Goal: Find specific page/section: Find specific page/section

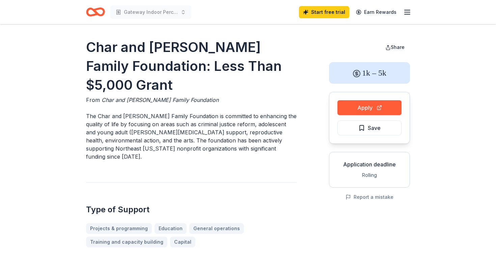
click at [93, 15] on icon "Home" at bounding box center [92, 11] width 10 height 7
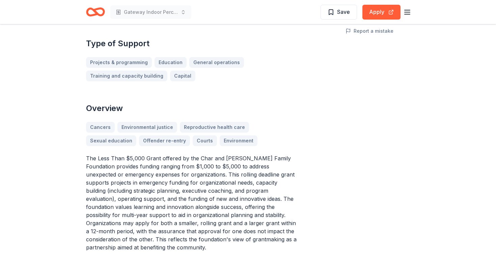
scroll to position [166, 0]
click at [169, 57] on link "Education" at bounding box center [173, 62] width 37 height 11
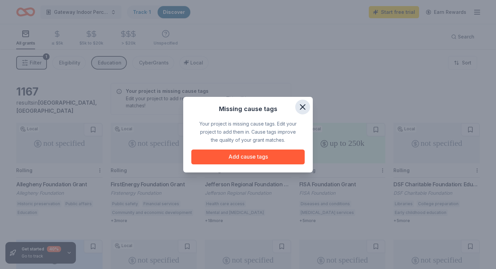
click at [303, 104] on icon "button" at bounding box center [302, 106] width 9 height 9
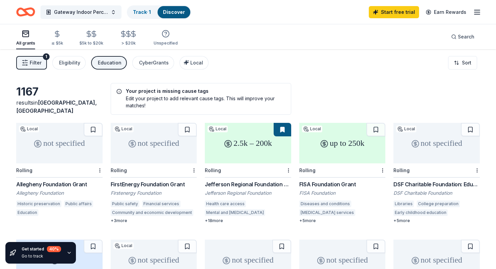
click at [38, 63] on span "Filter" at bounding box center [36, 63] width 12 height 8
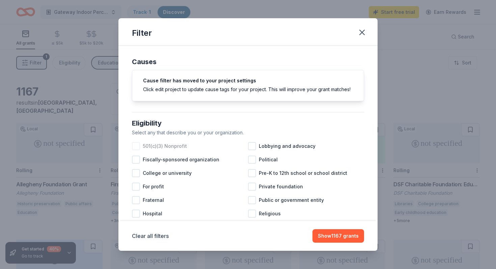
click at [176, 143] on span "501(c)(3) Nonprofit" at bounding box center [165, 146] width 44 height 8
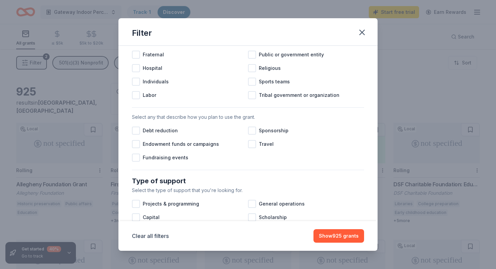
scroll to position [147, 0]
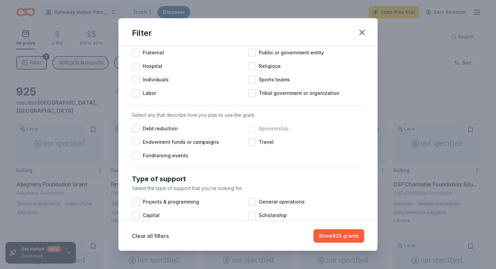
click at [250, 126] on div at bounding box center [252, 129] width 8 height 8
click at [349, 239] on button "Show 854 grants" at bounding box center [338, 235] width 51 height 13
